Goal: Information Seeking & Learning: Find specific fact

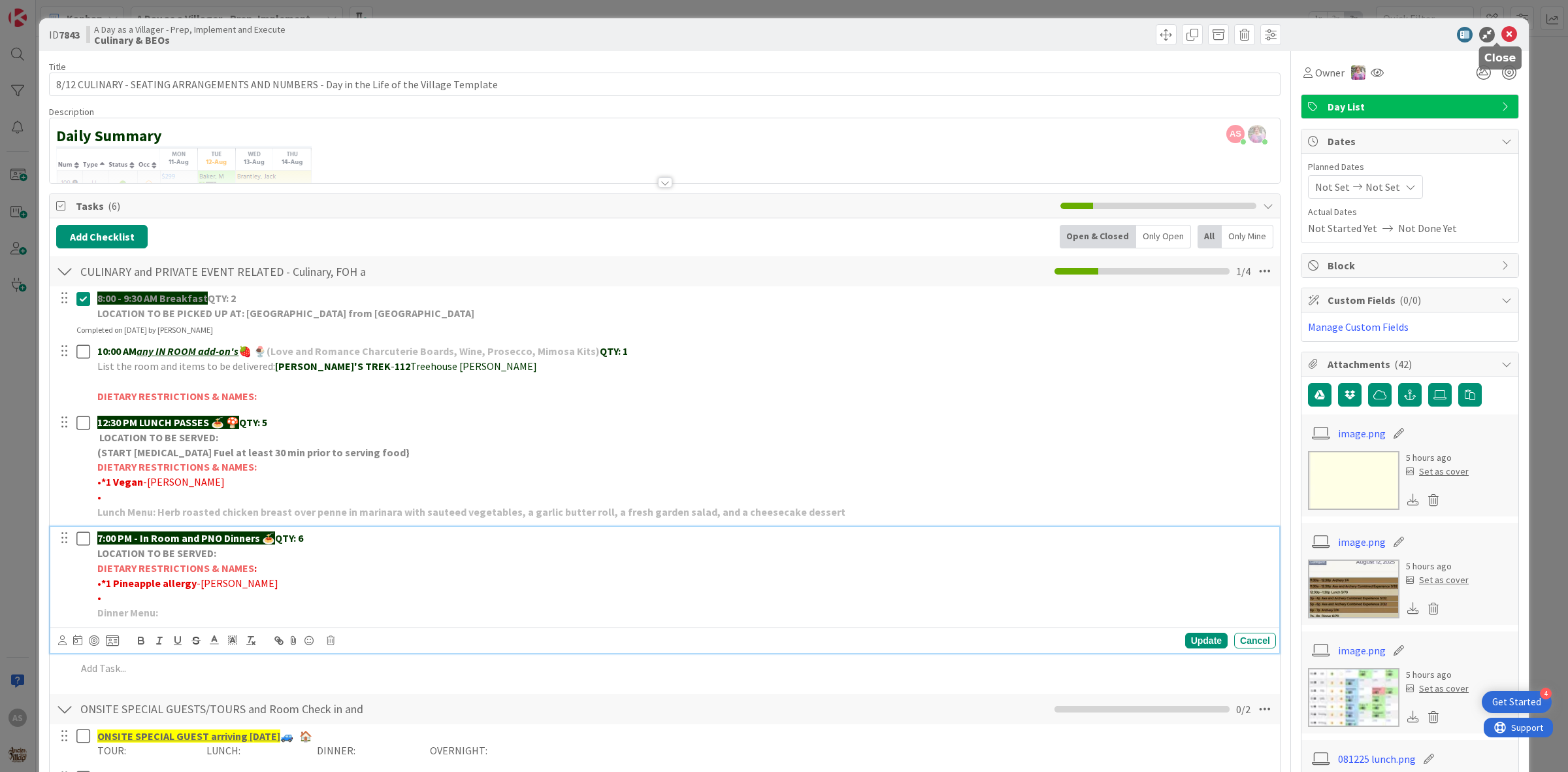
click at [1505, 27] on div at bounding box center [1403, 35] width 231 height 16
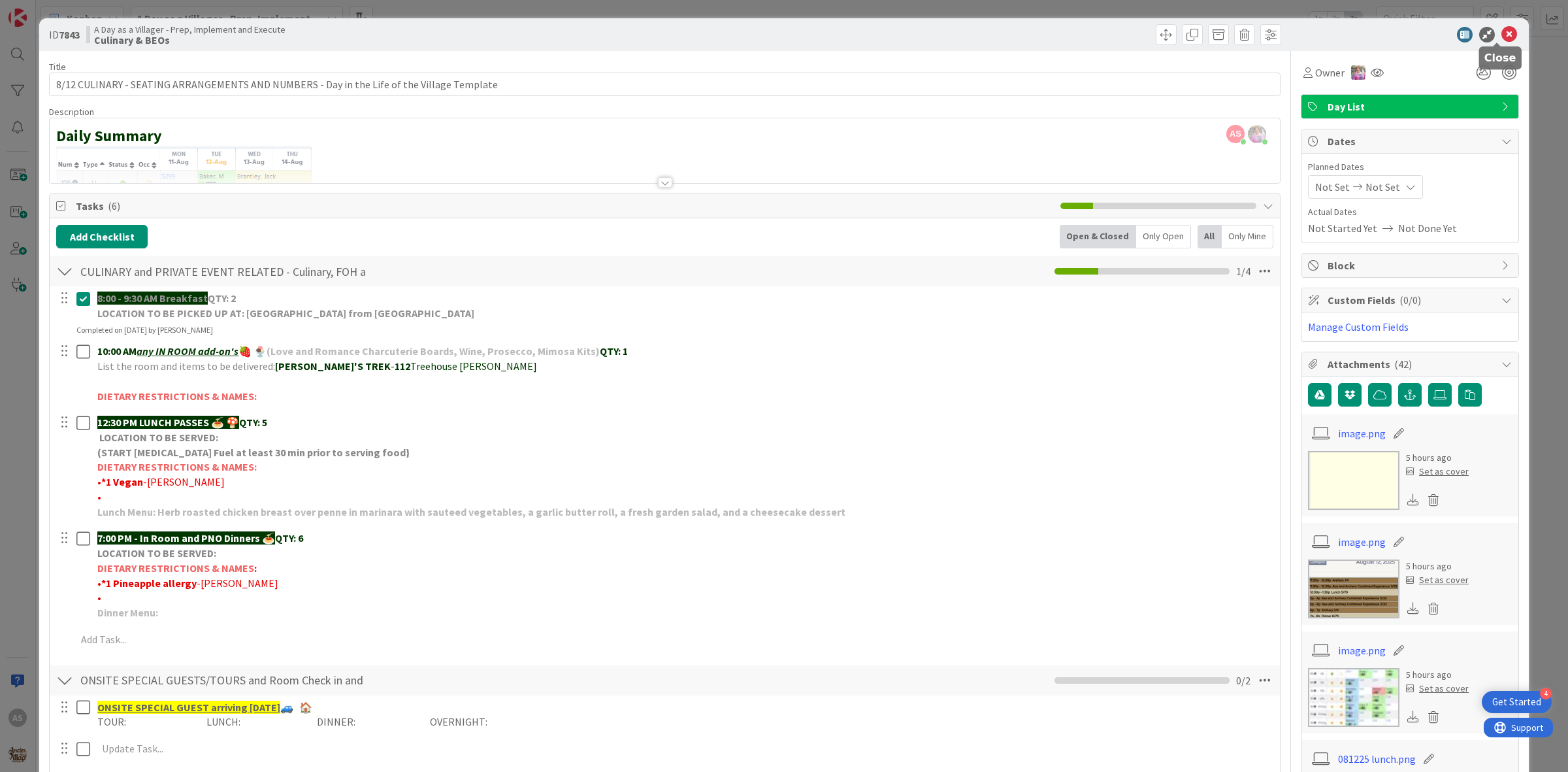
drag, startPoint x: 1503, startPoint y: 29, endPoint x: 1486, endPoint y: 50, distance: 27.0
click at [1503, 30] on icon at bounding box center [1509, 35] width 16 height 16
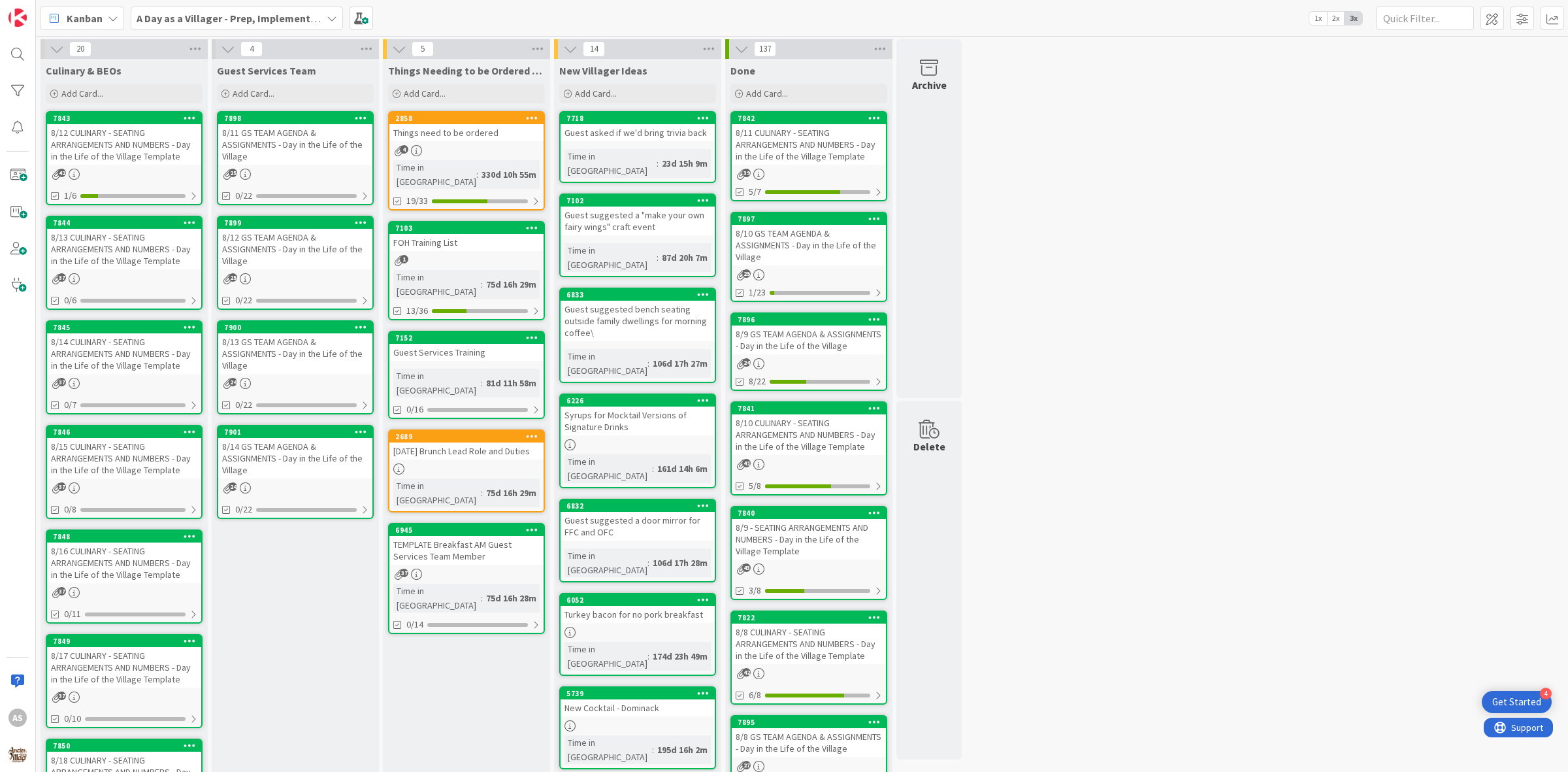
click at [269, 128] on div "8/11 GS TEAM AGENDA & ASSIGNMENTS - Day in the Life of the Village" at bounding box center [295, 144] width 155 height 40
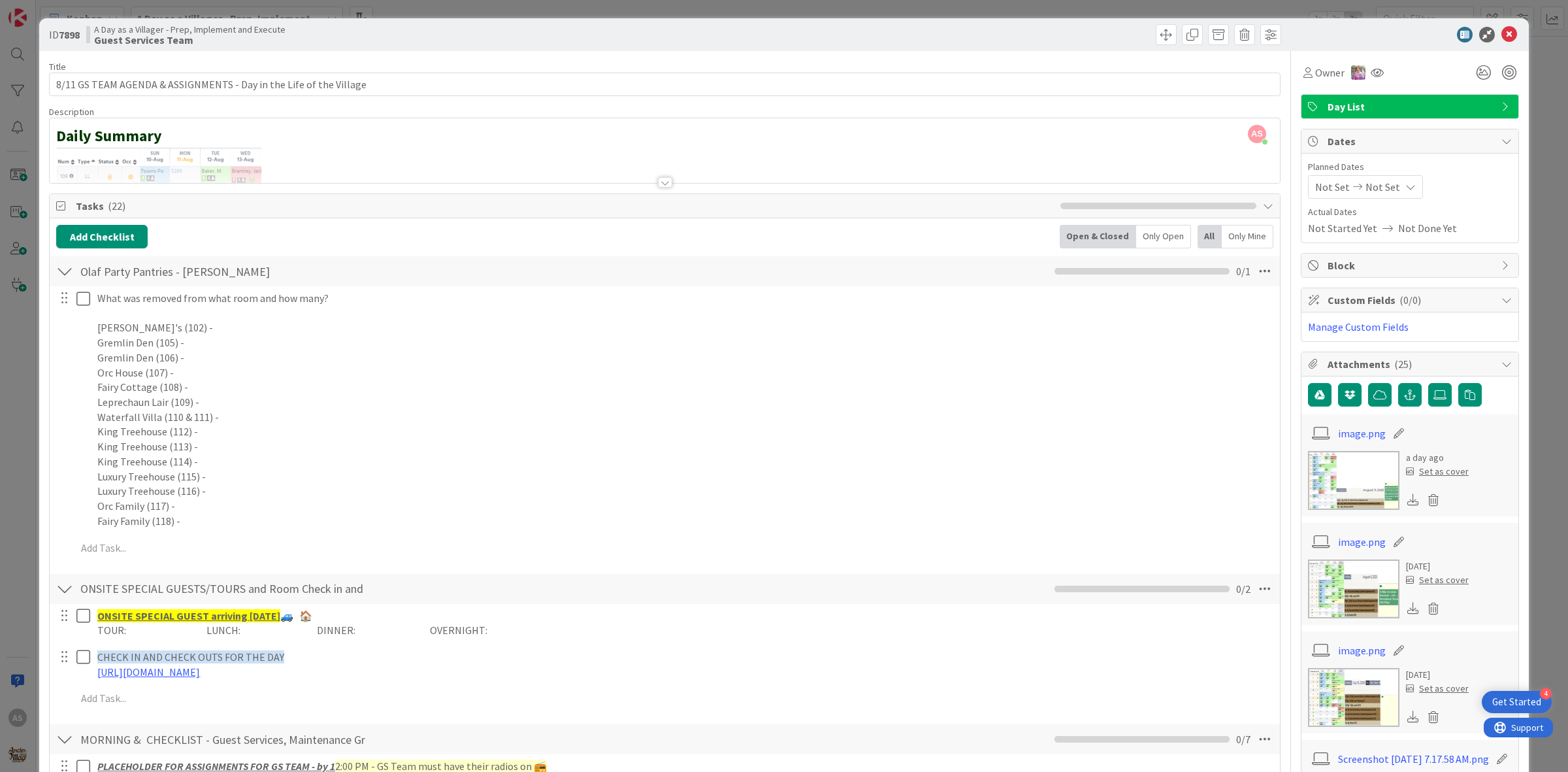
click at [1496, 24] on div "ID 7898 A Day as a Villager - Prep, Implement and Execute Guest Services Team" at bounding box center [784, 34] width 1489 height 33
click at [1501, 30] on icon at bounding box center [1509, 35] width 16 height 16
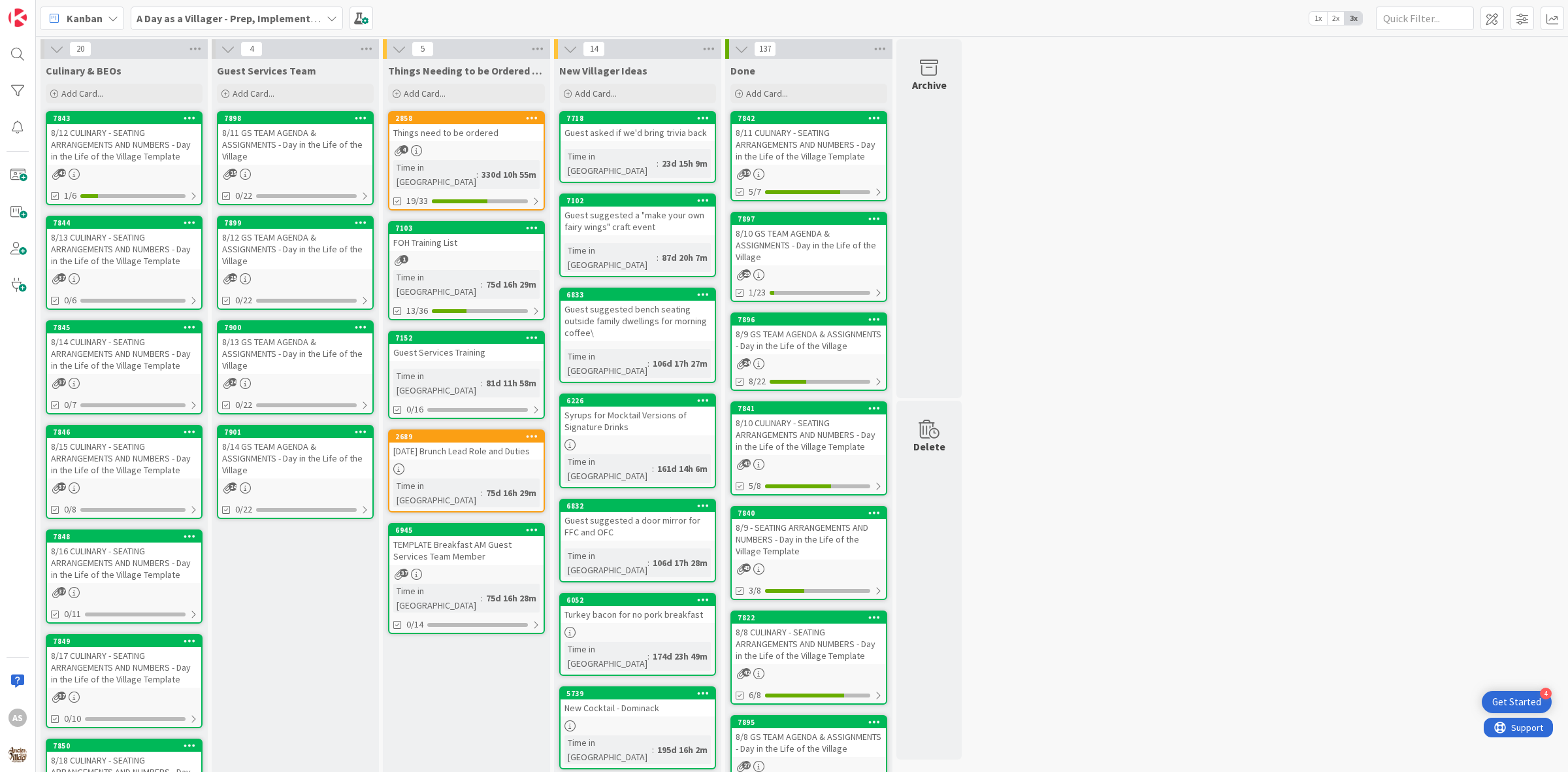
click at [313, 258] on div "8/12 GS TEAM AGENDA & ASSIGNMENTS - Day in the Life of the Village" at bounding box center [295, 248] width 155 height 40
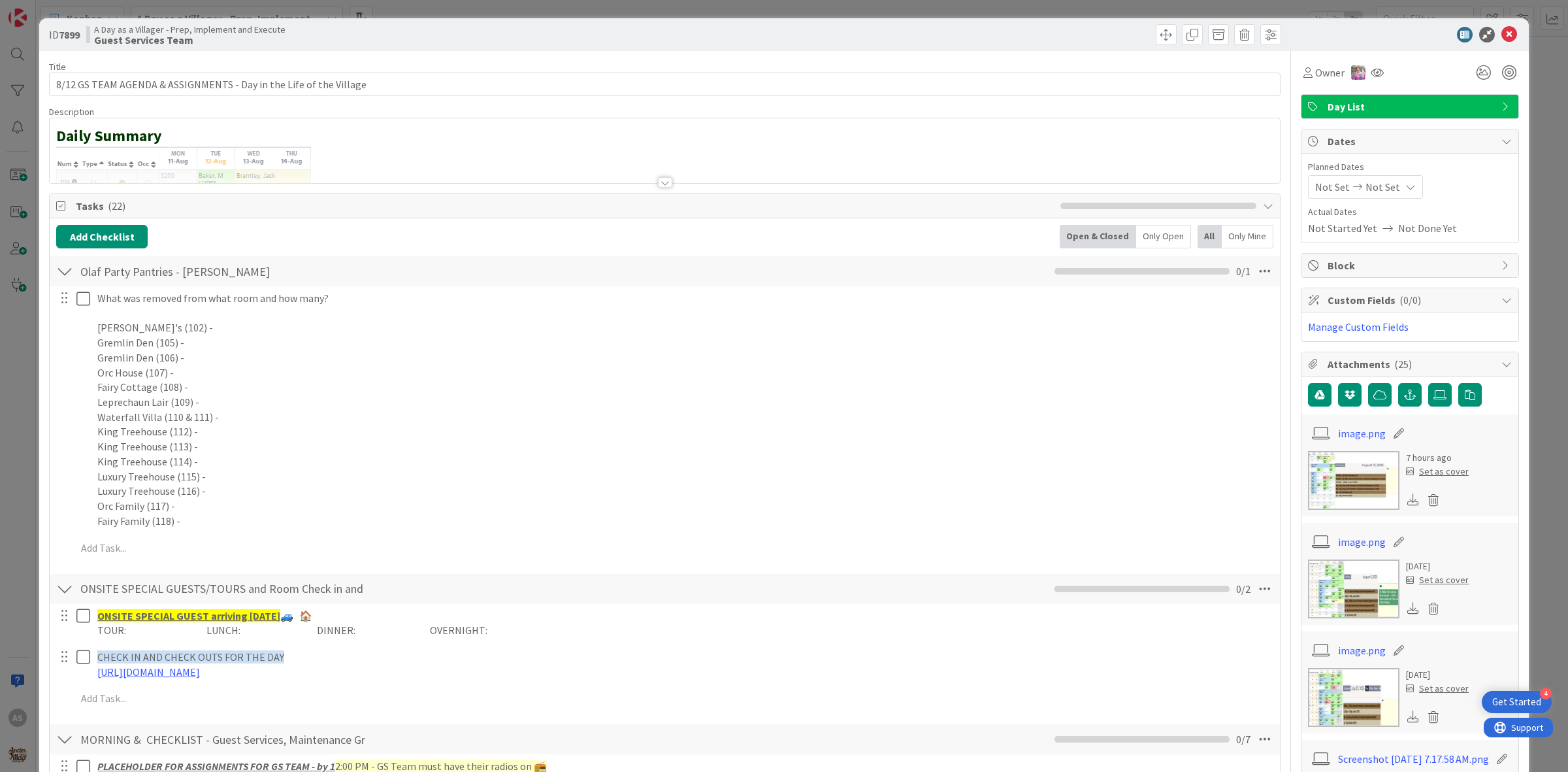
click at [674, 183] on div at bounding box center [665, 165] width 1230 height 33
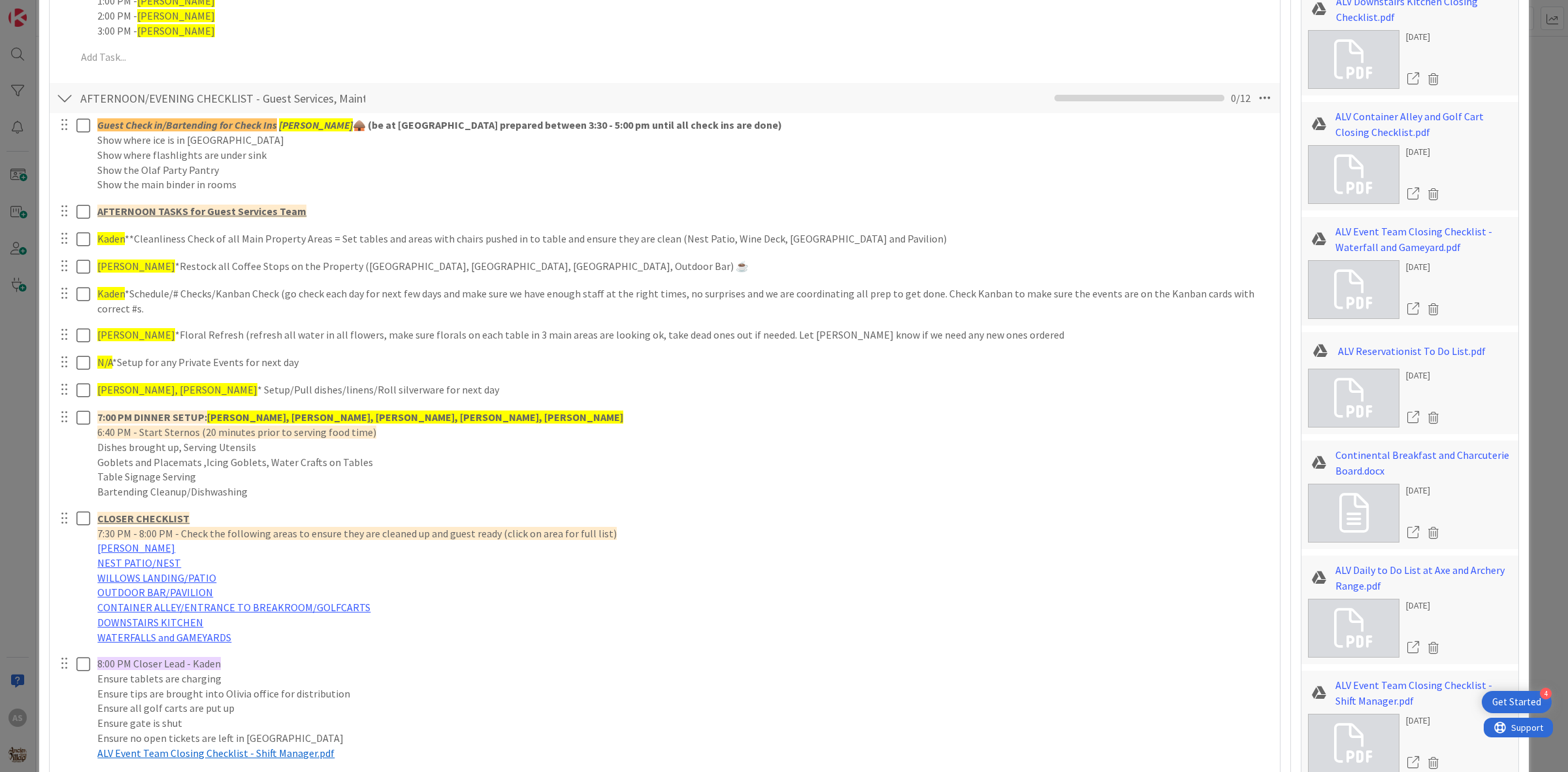
scroll to position [1470, 0]
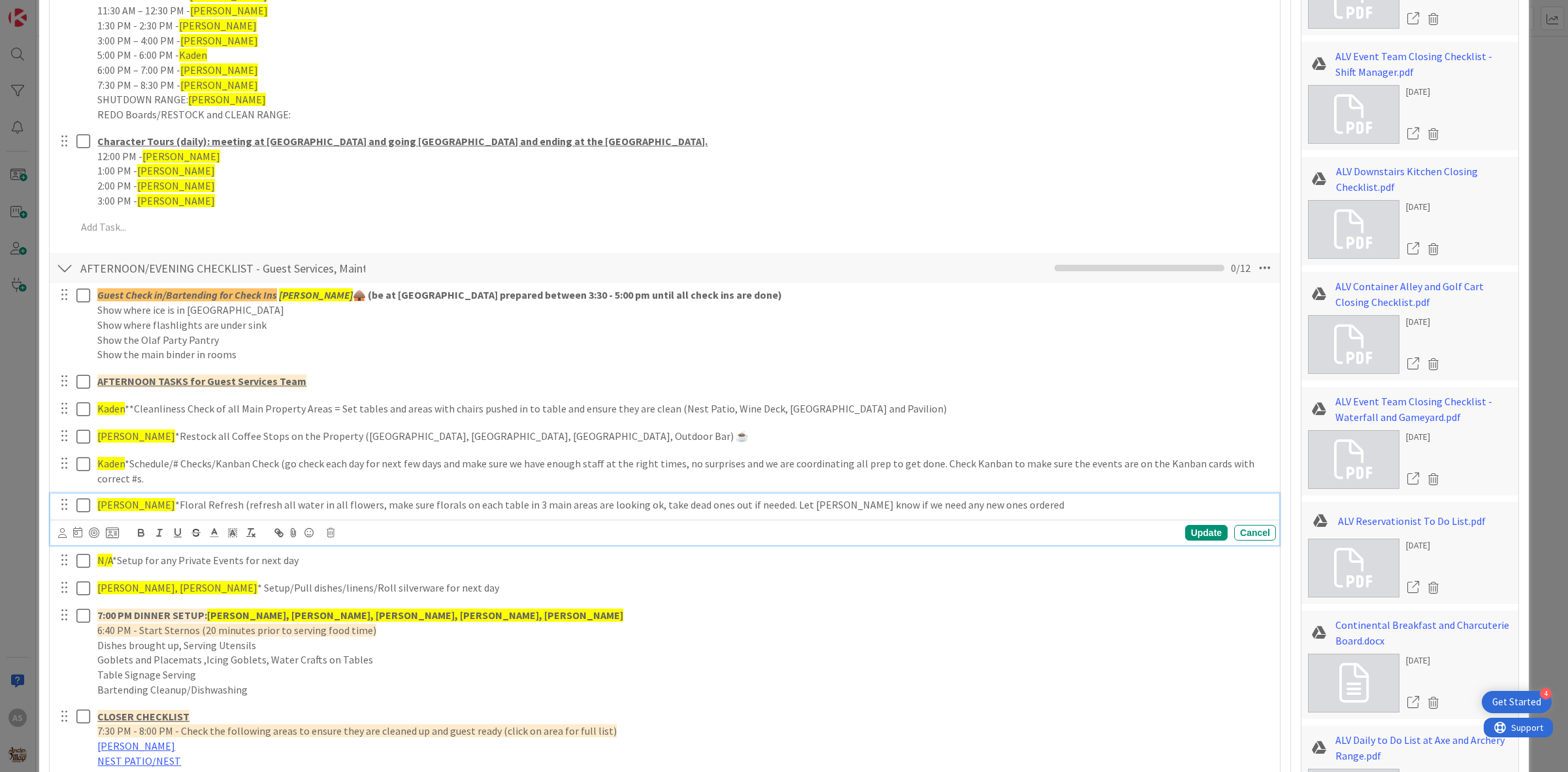
click at [87, 508] on icon at bounding box center [87, 505] width 20 height 16
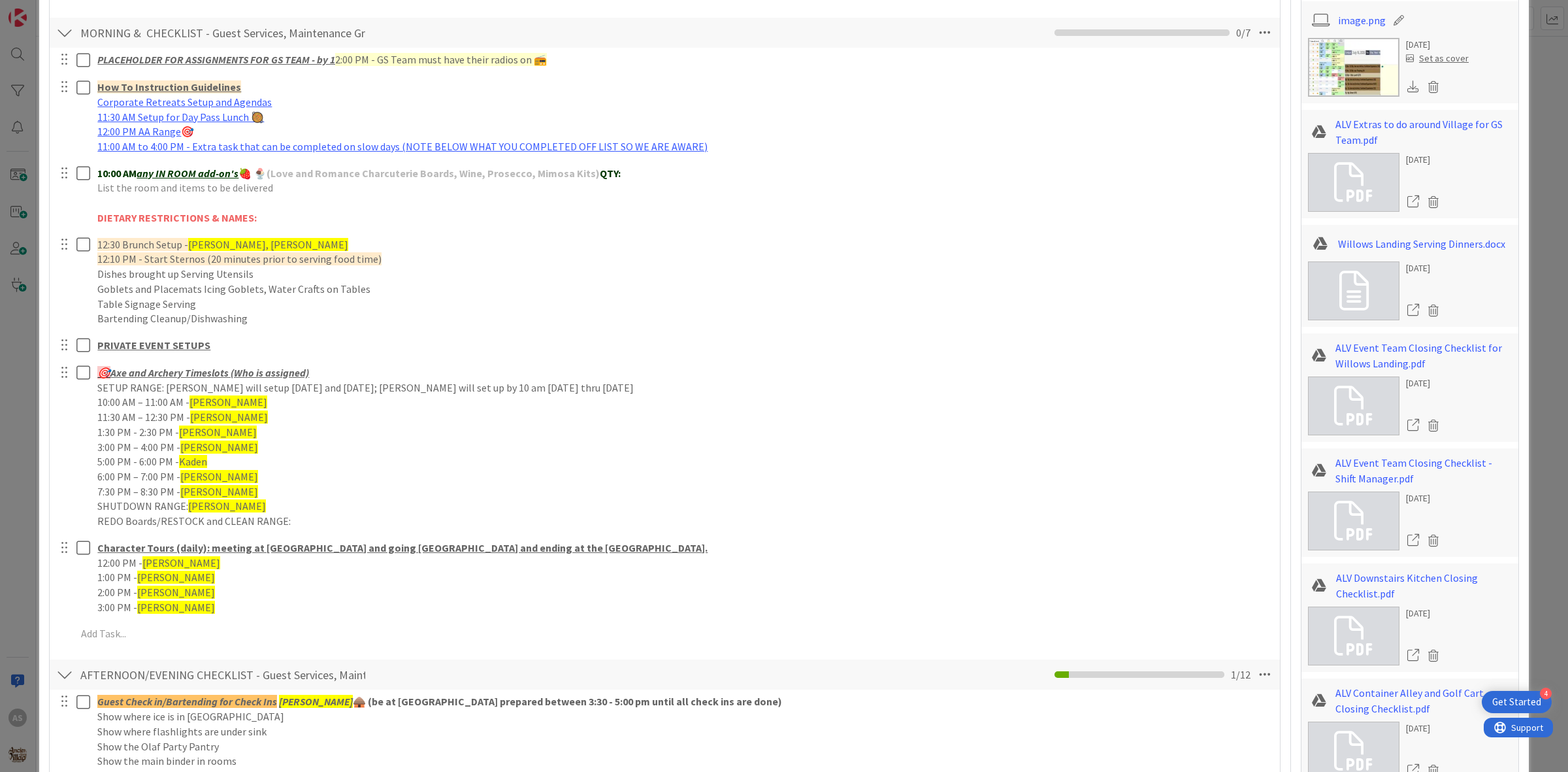
scroll to position [1062, 0]
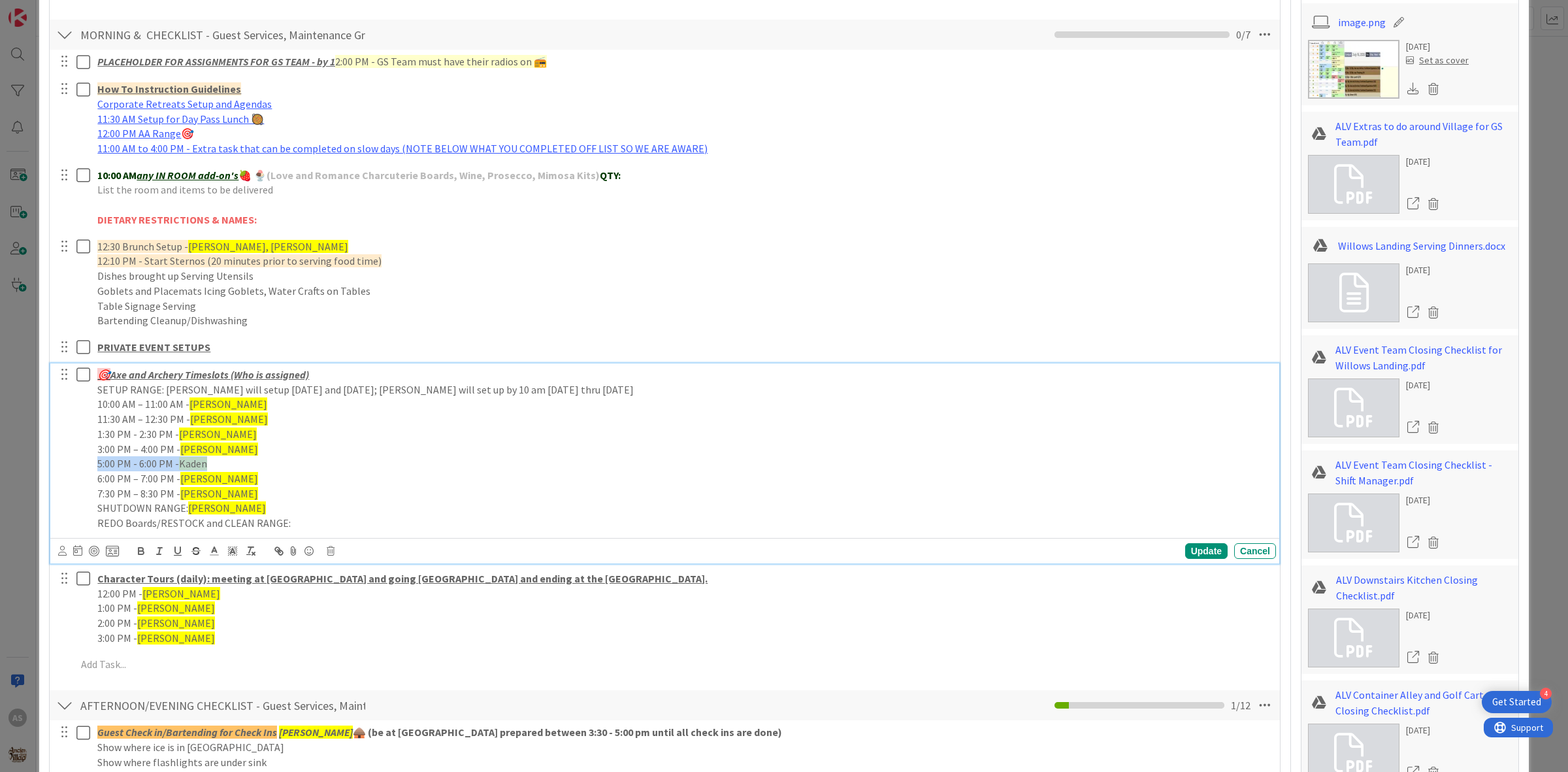
drag, startPoint x: 232, startPoint y: 464, endPoint x: 85, endPoint y: 466, distance: 147.0
click at [86, 466] on div "🎯 Axe and Archery Timeslots (Who is assigned) SETUP RANGE: [PERSON_NAME] will s…" at bounding box center [666, 449] width 1220 height 172
click at [230, 467] on p "5:00 PM - 6:00 PM - [GEOGRAPHIC_DATA]" at bounding box center [683, 463] width 1173 height 15
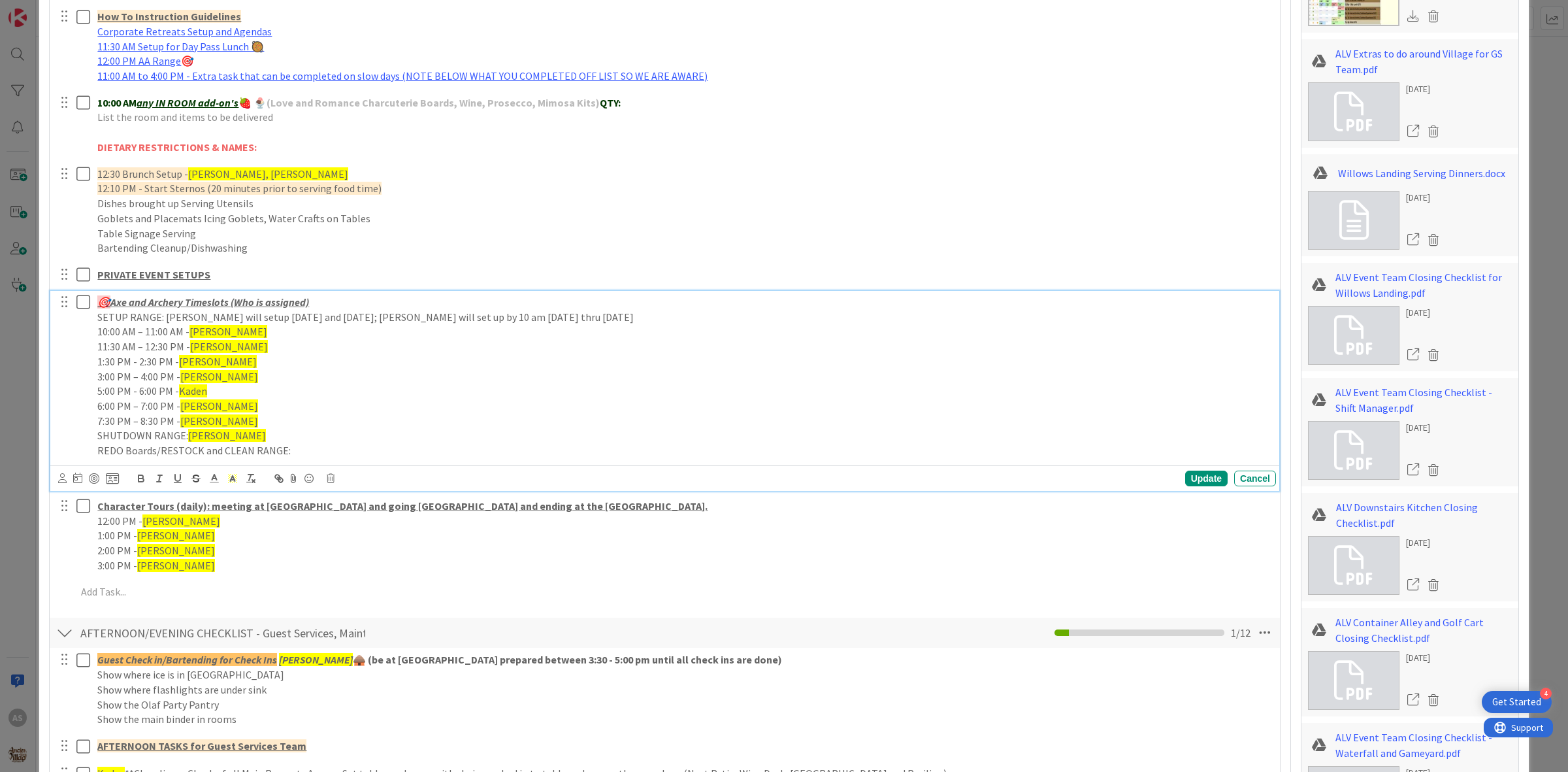
scroll to position [1144, 0]
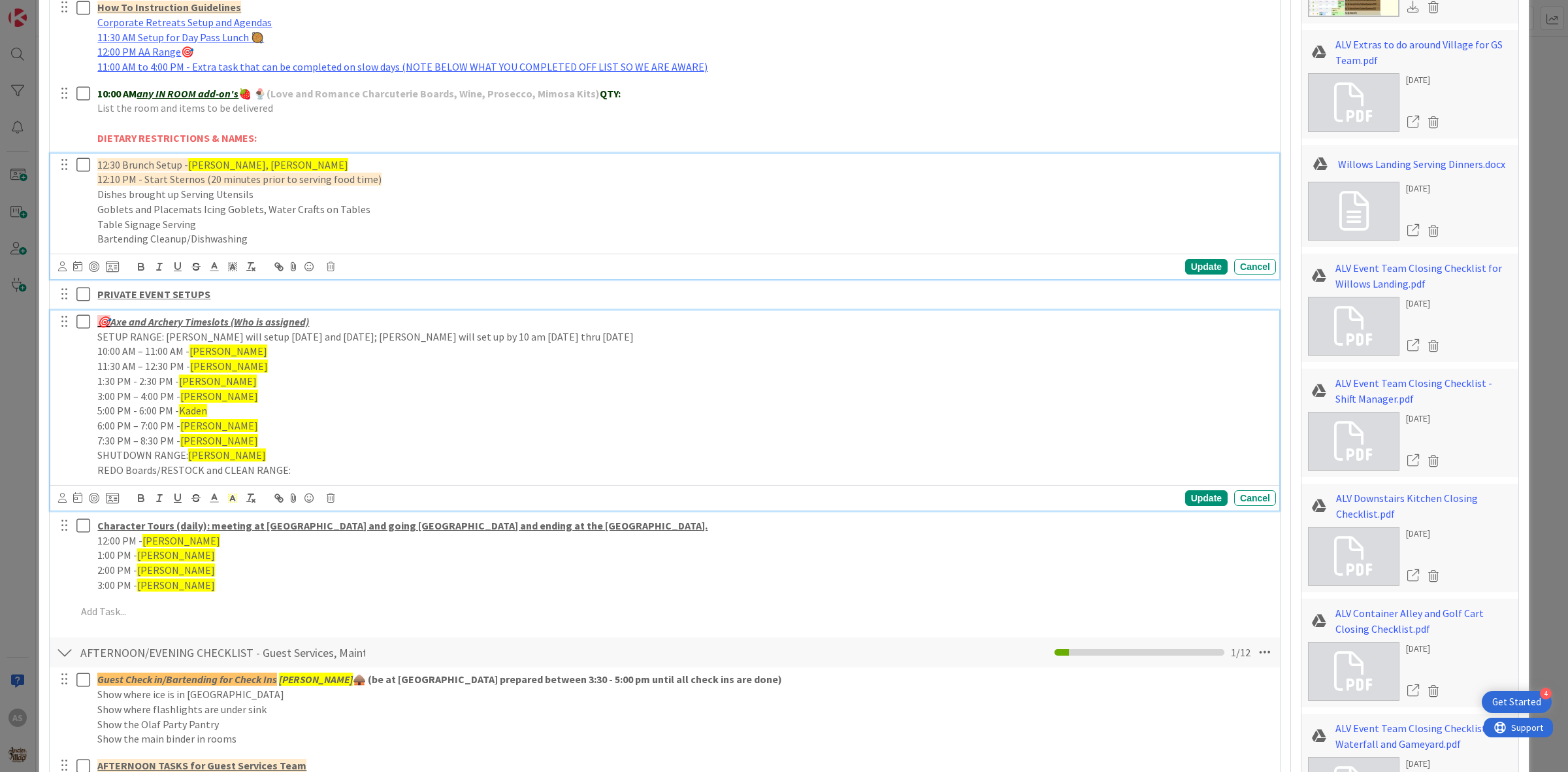
click at [423, 197] on p "Dishes brought up Serving Utensils" at bounding box center [683, 194] width 1173 height 15
click at [408, 412] on p "5:00 PM - 6:00 PM - [GEOGRAPHIC_DATA]" at bounding box center [683, 410] width 1173 height 15
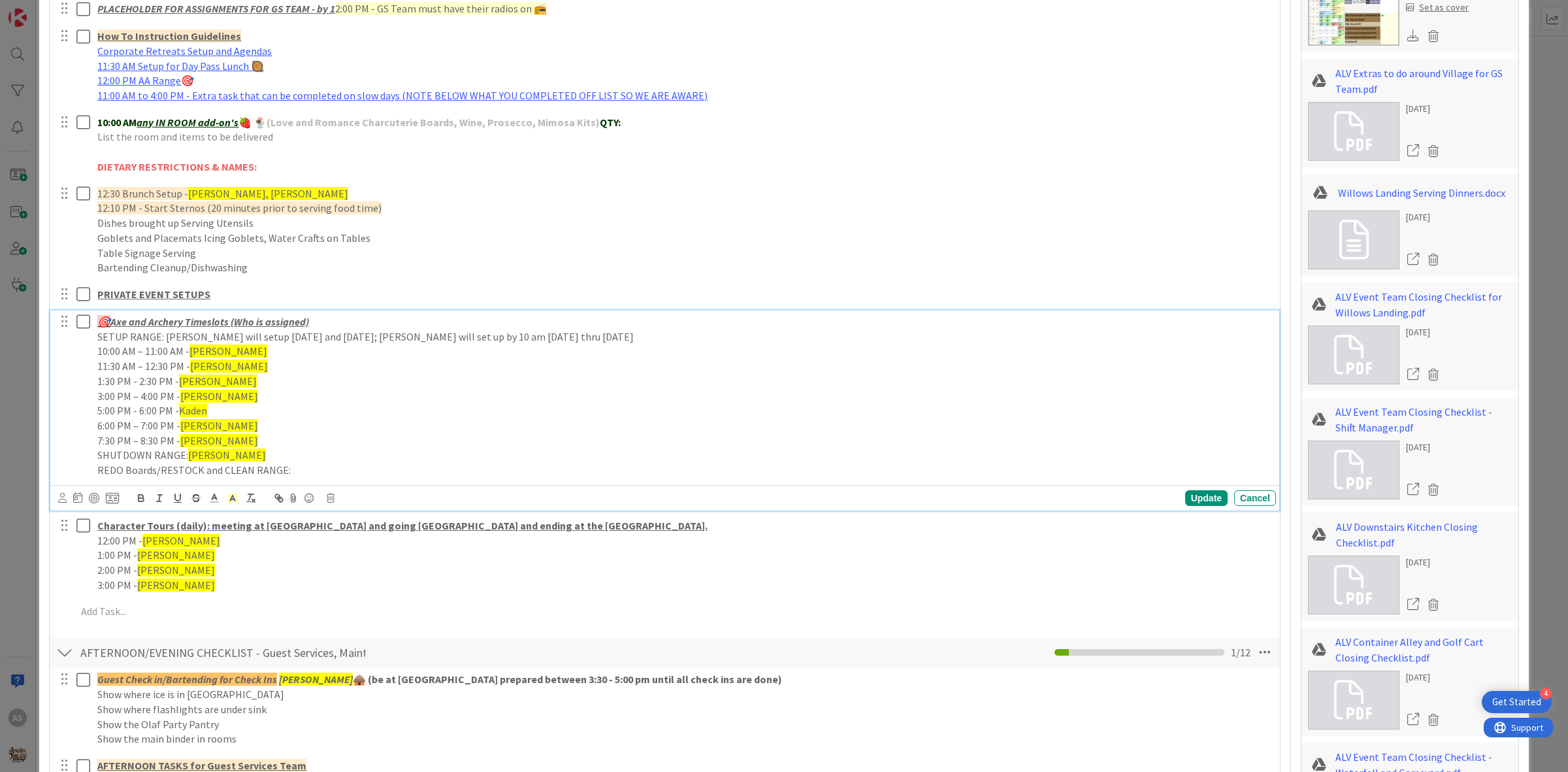
click at [253, 399] on p "3:00 PM – 4:00 PM - [GEOGRAPHIC_DATA]" at bounding box center [683, 396] width 1173 height 15
click at [256, 418] on p "6:00 PM – 7:00 PM - [PERSON_NAME]" at bounding box center [683, 425] width 1173 height 15
click at [261, 400] on p "3:00 PM – 4:00 PM - [GEOGRAPHIC_DATA]" at bounding box center [683, 396] width 1173 height 15
click at [262, 409] on p "5:00 PM - 6:00 PM - [GEOGRAPHIC_DATA]" at bounding box center [683, 410] width 1173 height 15
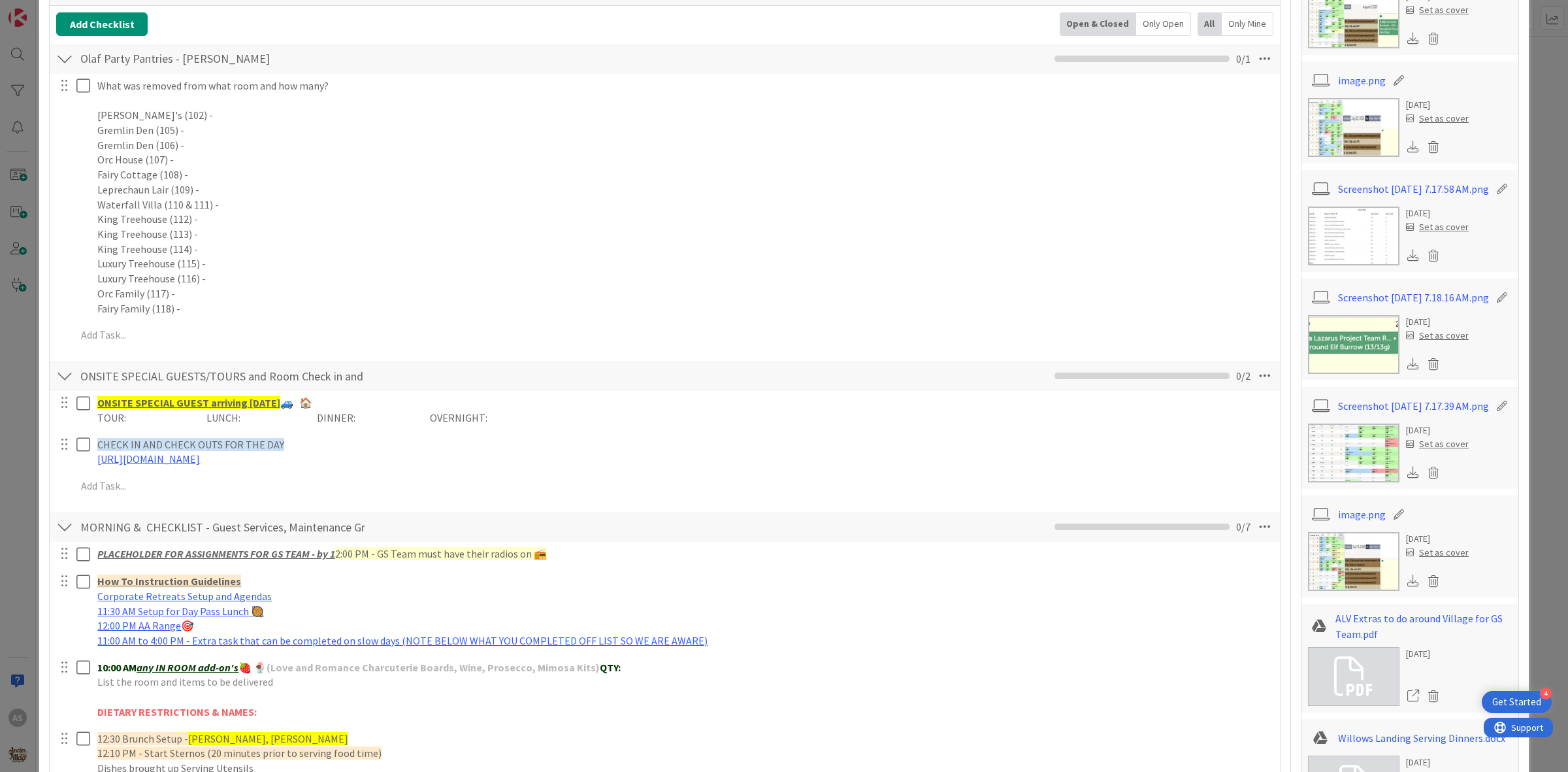
scroll to position [543, 0]
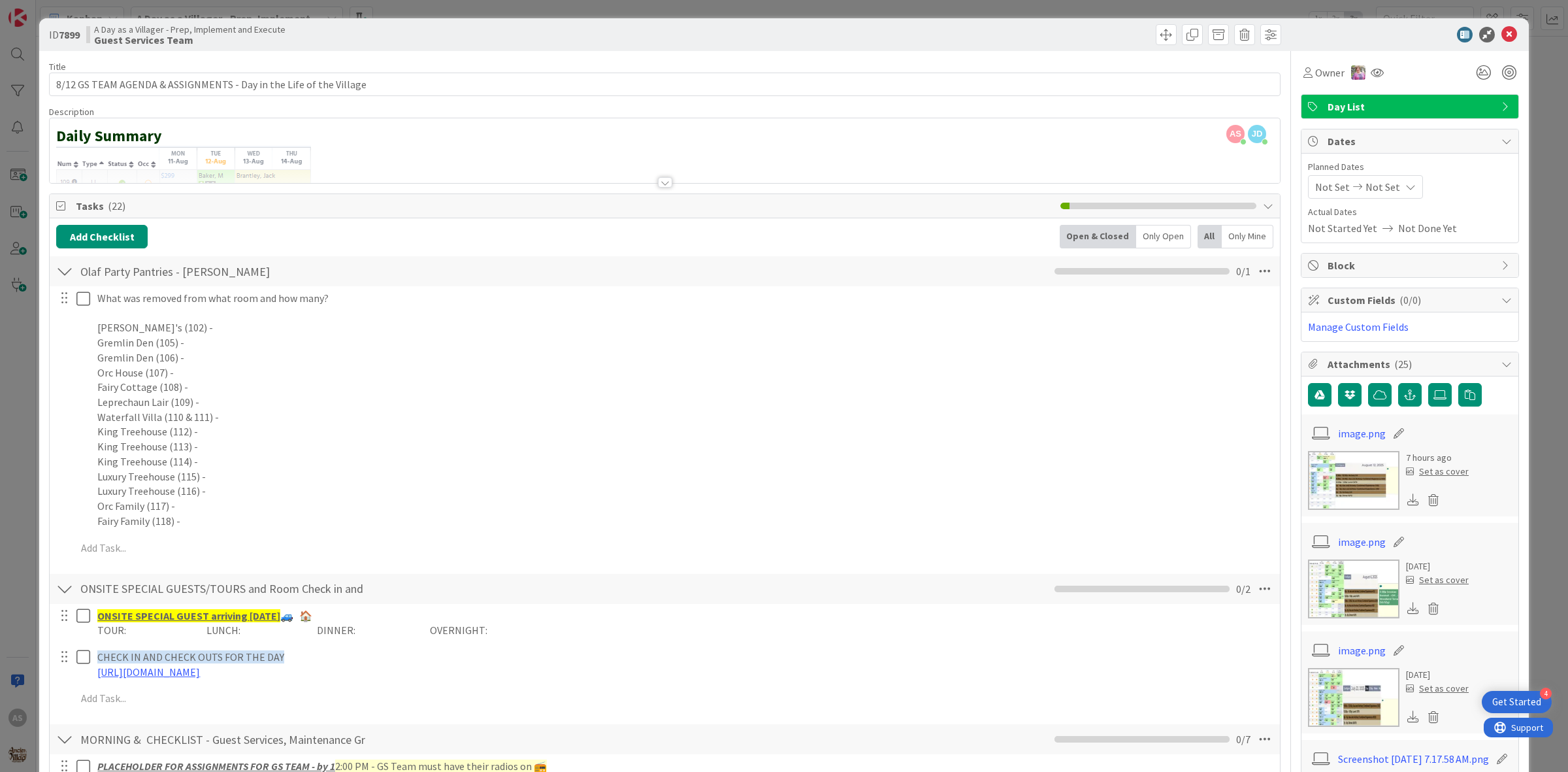
click at [670, 181] on div at bounding box center [665, 165] width 1230 height 33
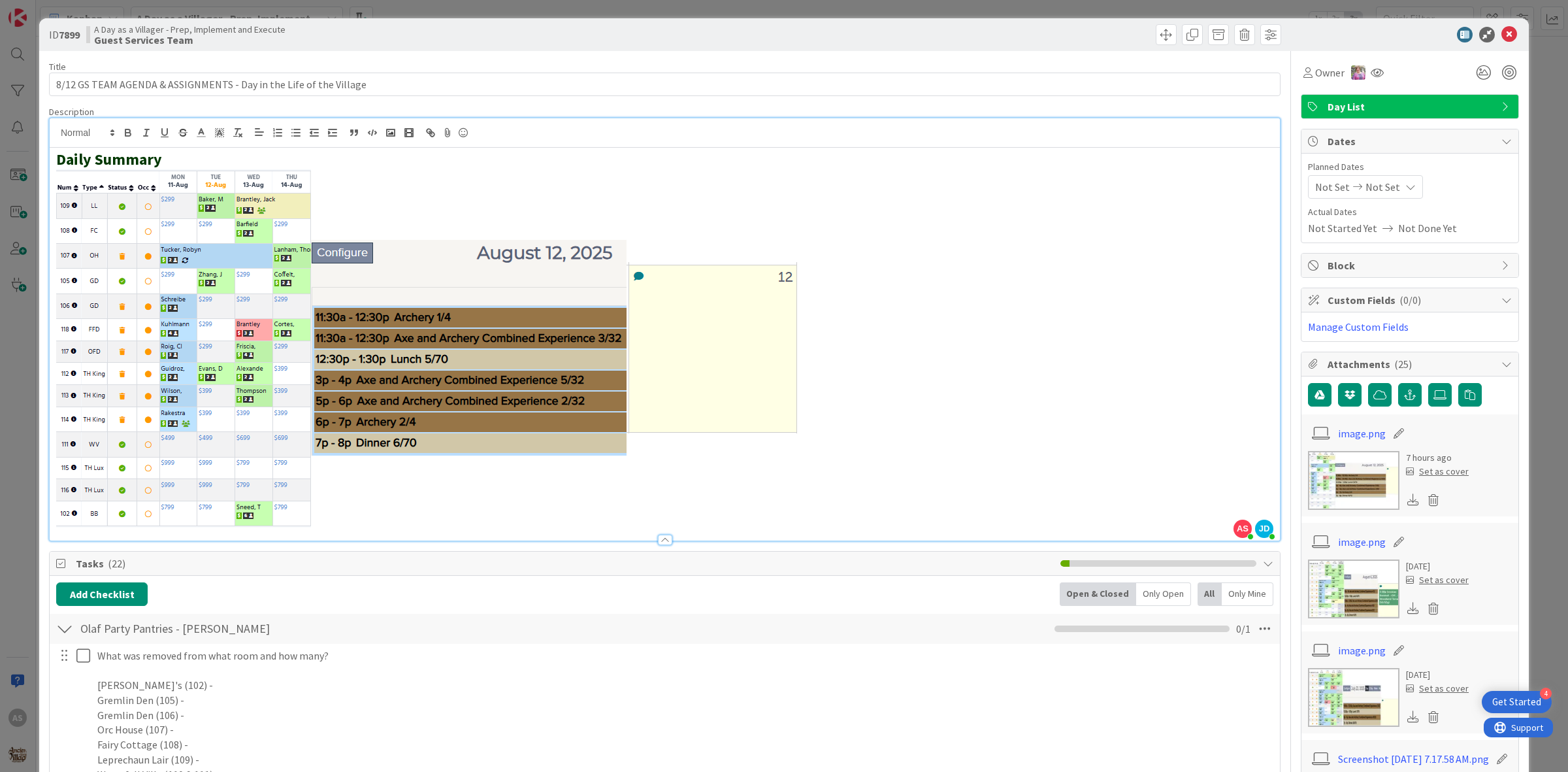
click at [440, 448] on img at bounding box center [426, 348] width 741 height 358
click at [1501, 38] on icon at bounding box center [1509, 35] width 16 height 16
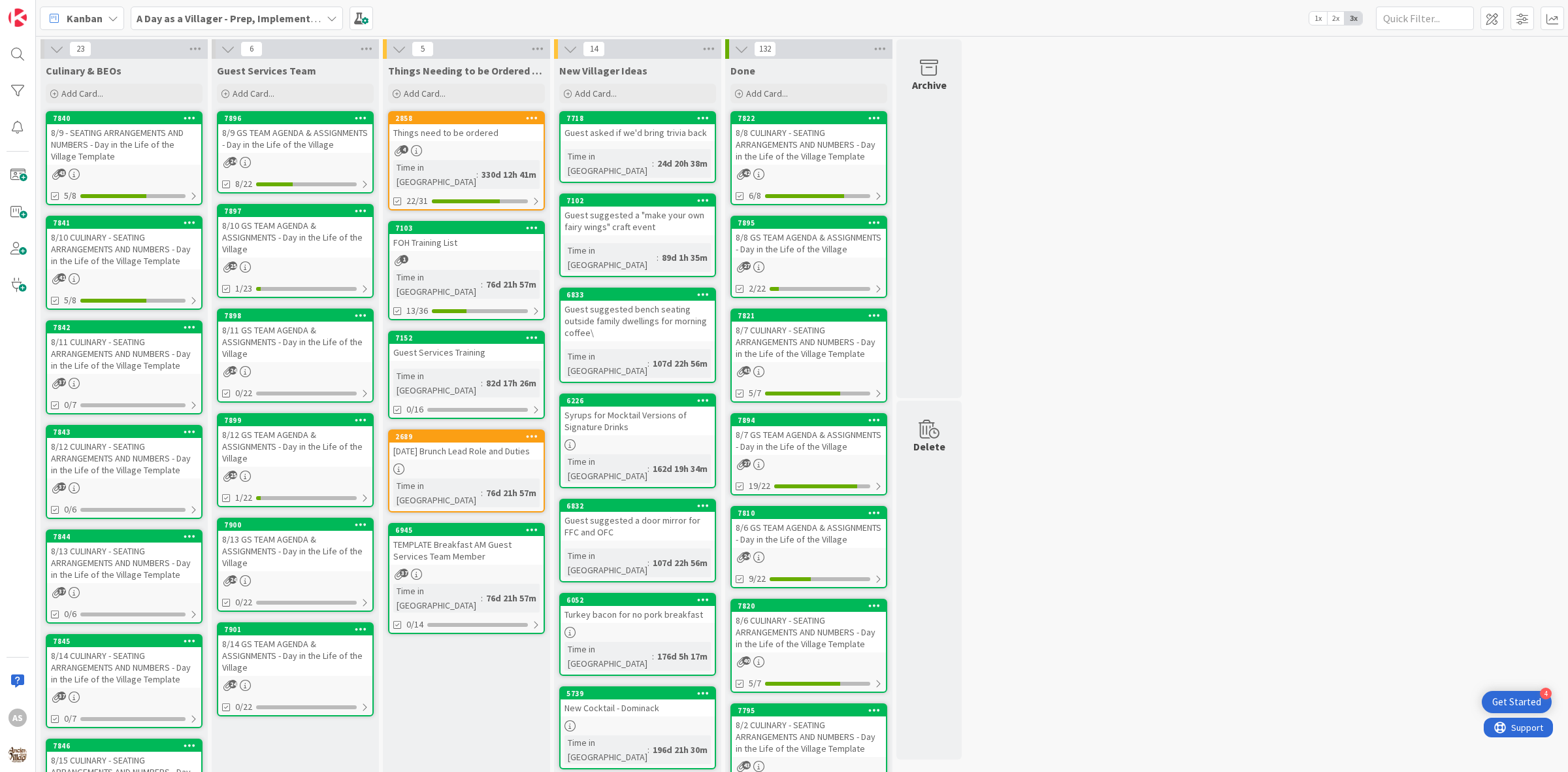
click at [1245, 206] on div "23 Culinary & BEOs Add Card... 7840 8/9 - SEATING ARRANGEMENTS AND NUMBERS - Da…" at bounding box center [801, 617] width 1527 height 1155
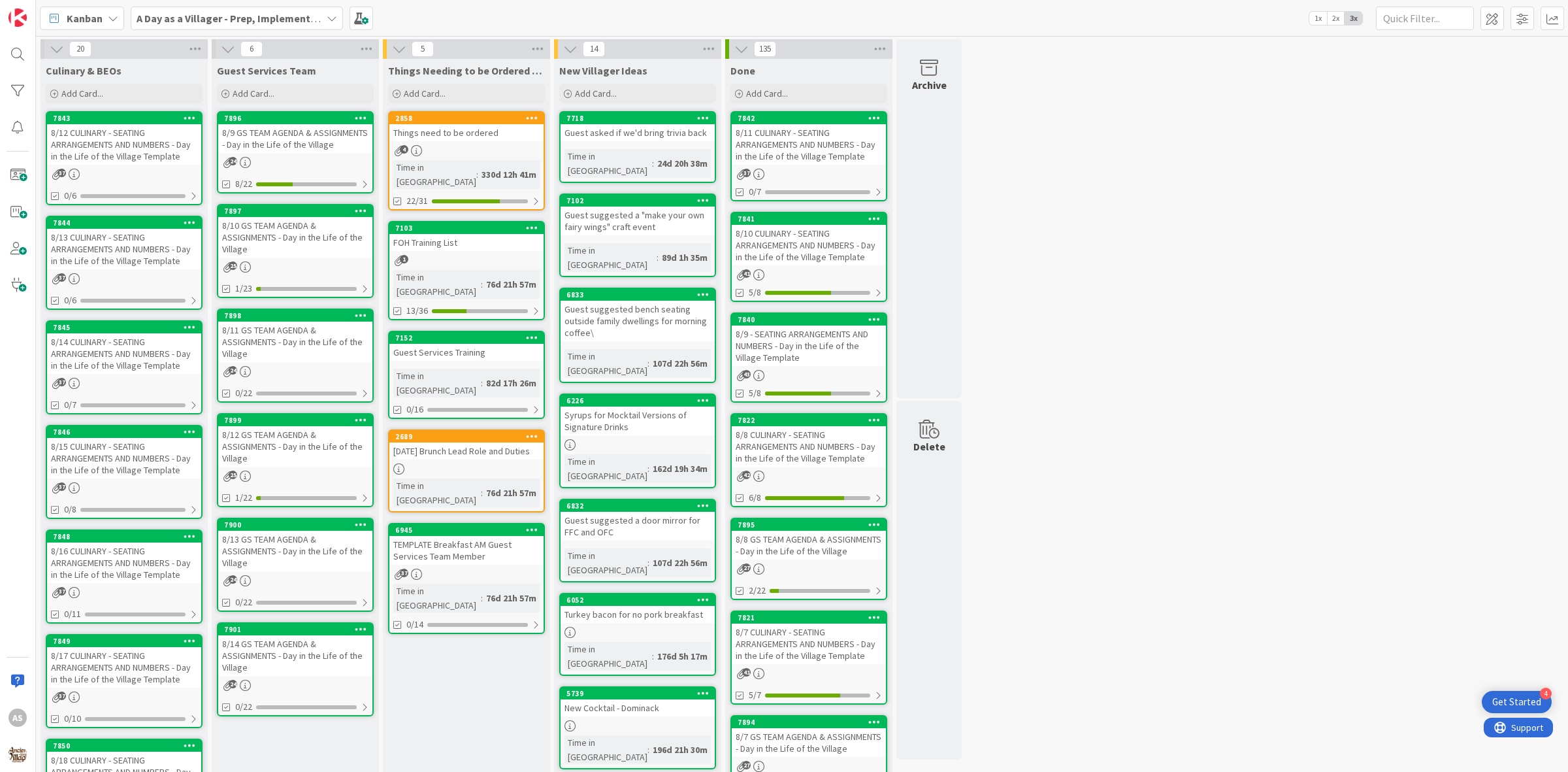
click at [128, 239] on div "8/13 CULINARY - SEATING ARRANGEMENTS AND NUMBERS - Day in the Life of the Villa…" at bounding box center [124, 248] width 155 height 40
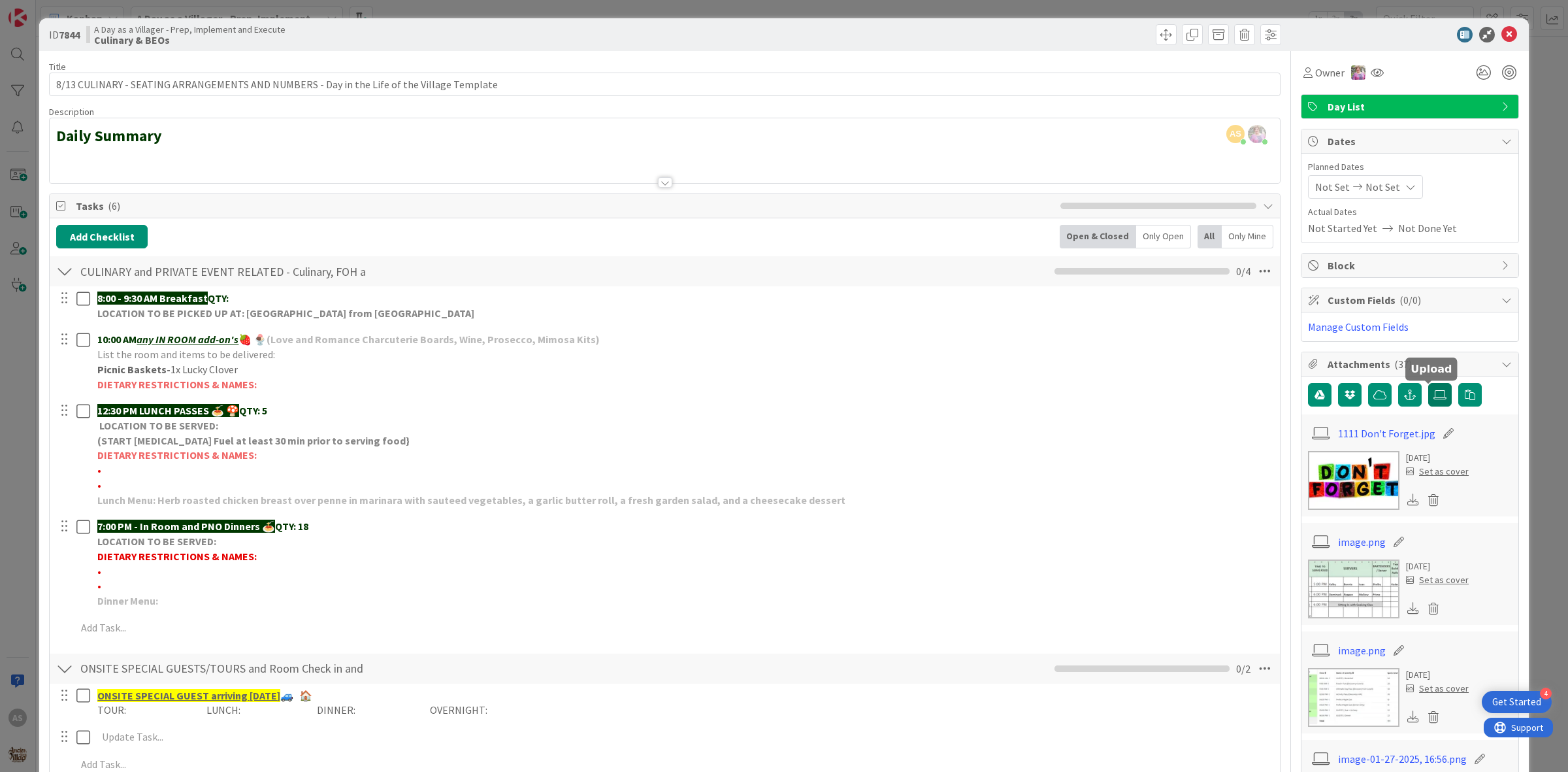
click at [1434, 404] on label at bounding box center [1439, 394] width 23 height 23
click at [1428, 382] on input "file" at bounding box center [1428, 382] width 0 height 0
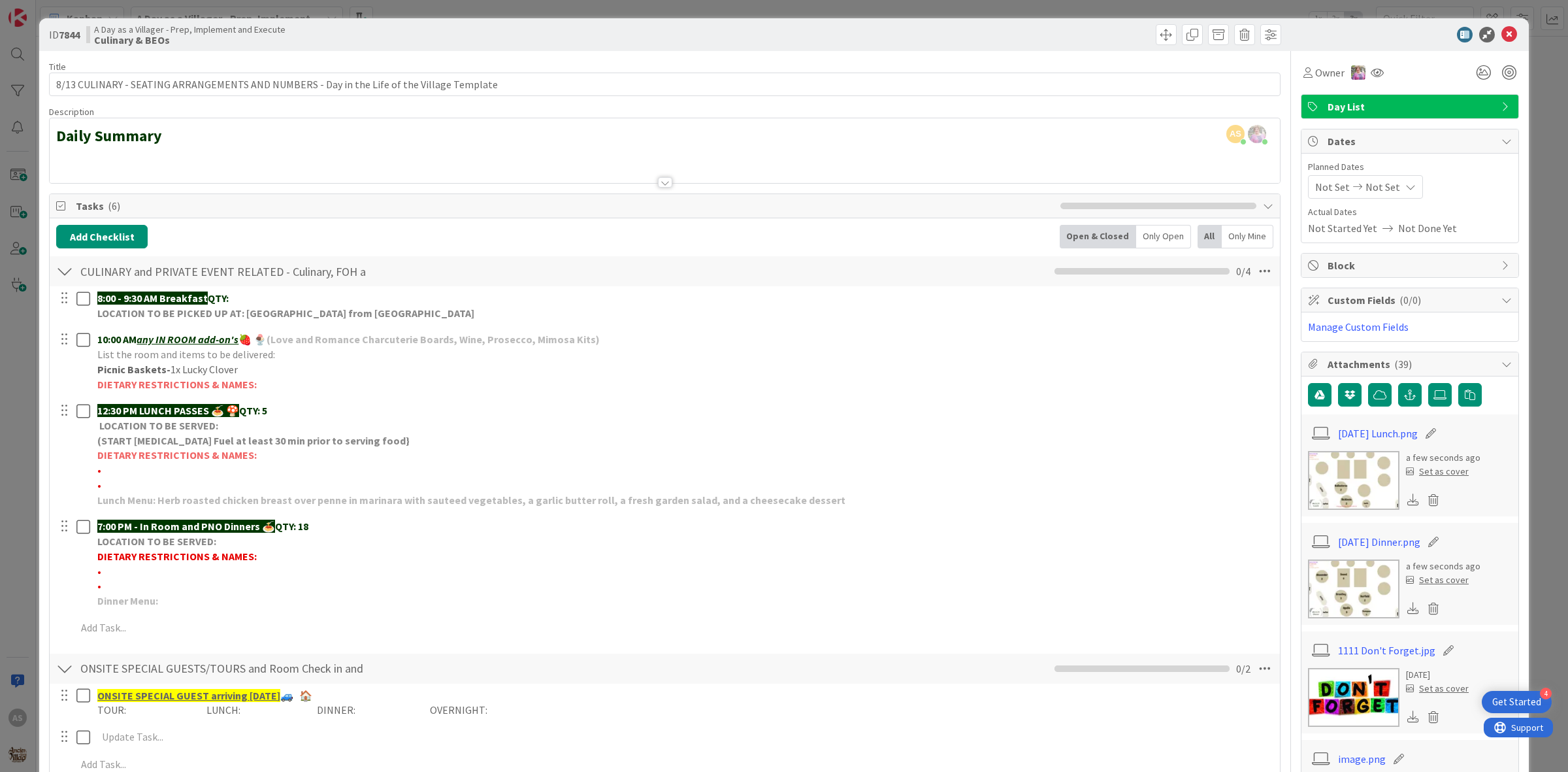
click at [1501, 34] on icon at bounding box center [1509, 35] width 16 height 16
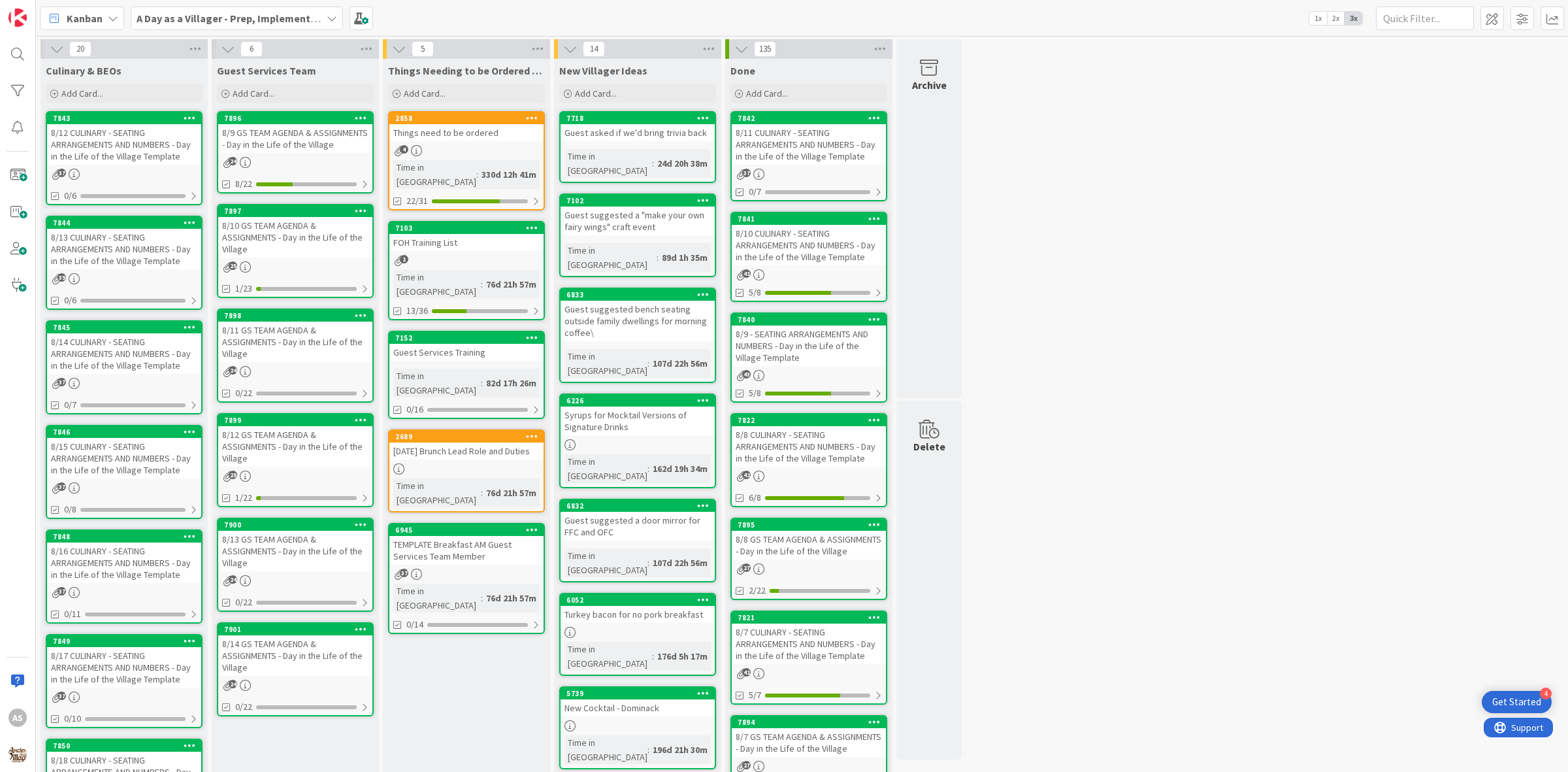
click at [112, 334] on div "8/14 CULINARY - SEATING ARRANGEMENTS AND NUMBERS - Day in the Life of the Villa…" at bounding box center [124, 353] width 155 height 40
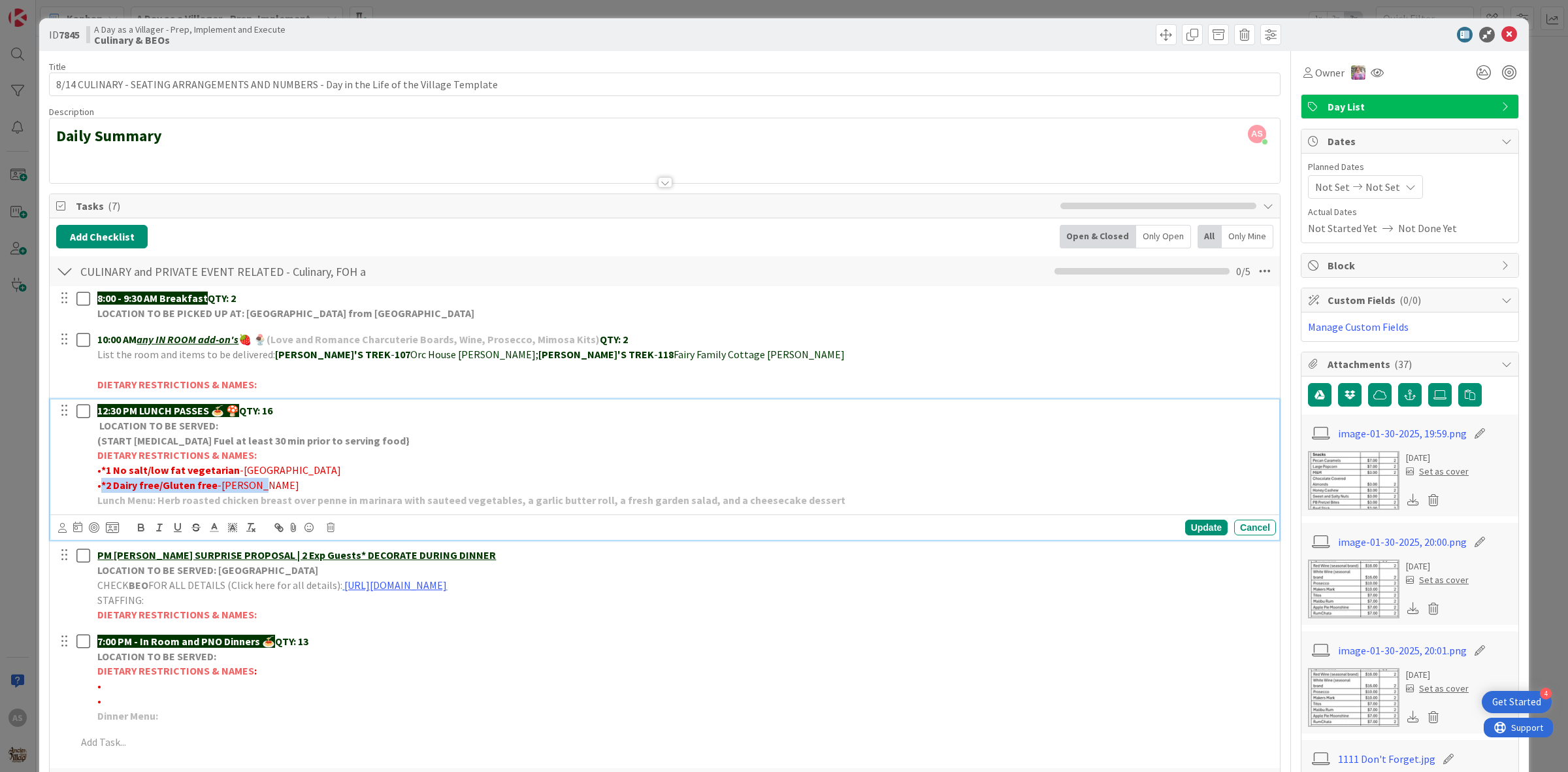
drag, startPoint x: 247, startPoint y: 487, endPoint x: 102, endPoint y: 489, distance: 145.0
click at [102, 489] on p "• *2 Dairy free/Gluten free -KNUDSEN" at bounding box center [683, 484] width 1173 height 15
drag, startPoint x: 265, startPoint y: 477, endPoint x: 101, endPoint y: 474, distance: 164.0
click at [101, 474] on p "• *1 No salt/low fat vegetarian -CINA" at bounding box center [683, 470] width 1173 height 15
drag, startPoint x: 121, startPoint y: 466, endPoint x: 263, endPoint y: 466, distance: 142.0
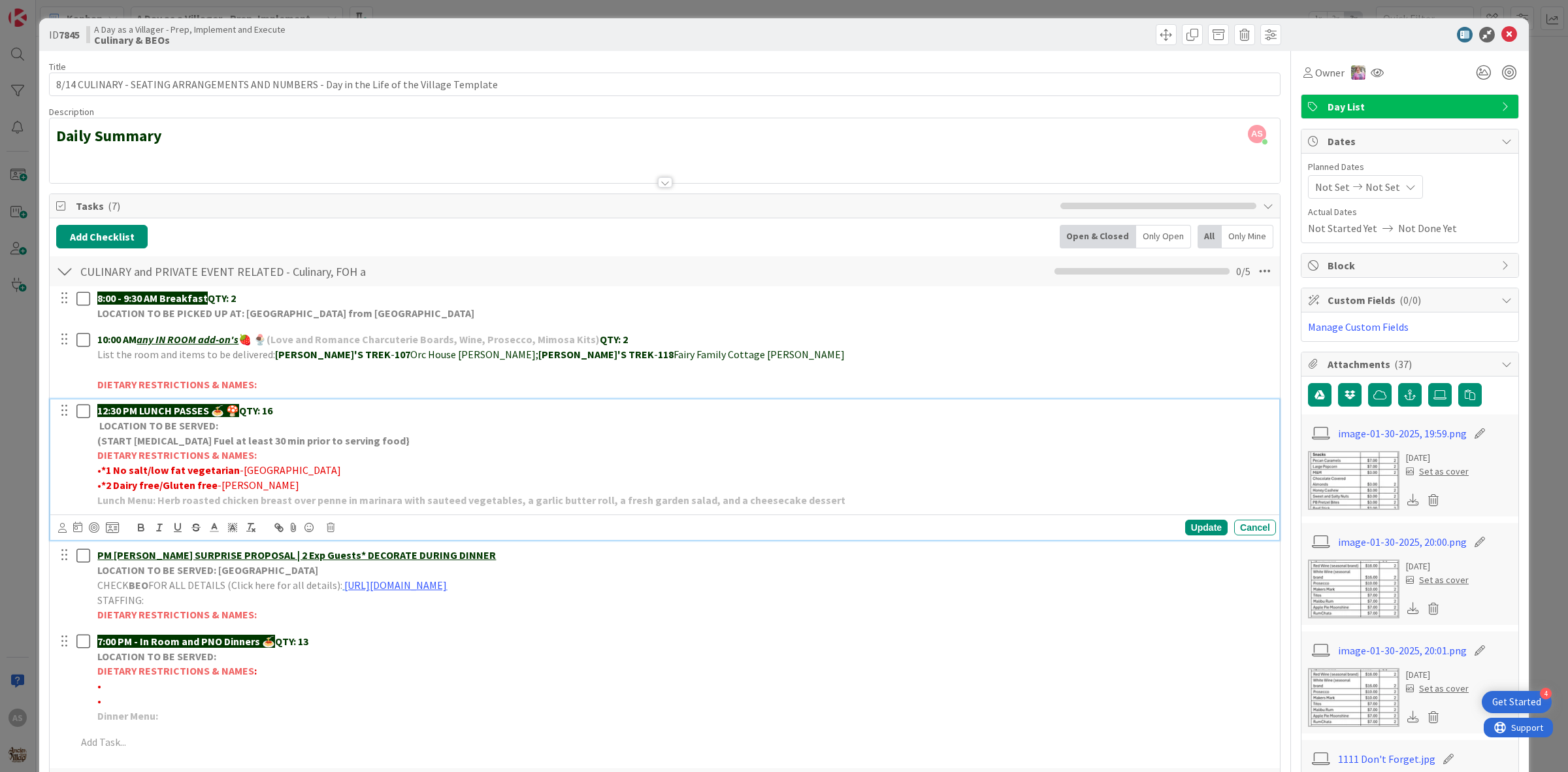
click at [264, 465] on p "• *1 No salt/low fat vegetarian -CINA" at bounding box center [683, 470] width 1173 height 15
drag, startPoint x: 230, startPoint y: 474, endPoint x: 102, endPoint y: 475, distance: 128.0
click at [102, 475] on strong "*1 No salt/low fat vegetarian" at bounding box center [170, 469] width 138 height 13
copy strong "*1 No salt/low fat vegetarian"
click at [1501, 27] on icon at bounding box center [1509, 35] width 16 height 16
